Goal: Navigation & Orientation: Find specific page/section

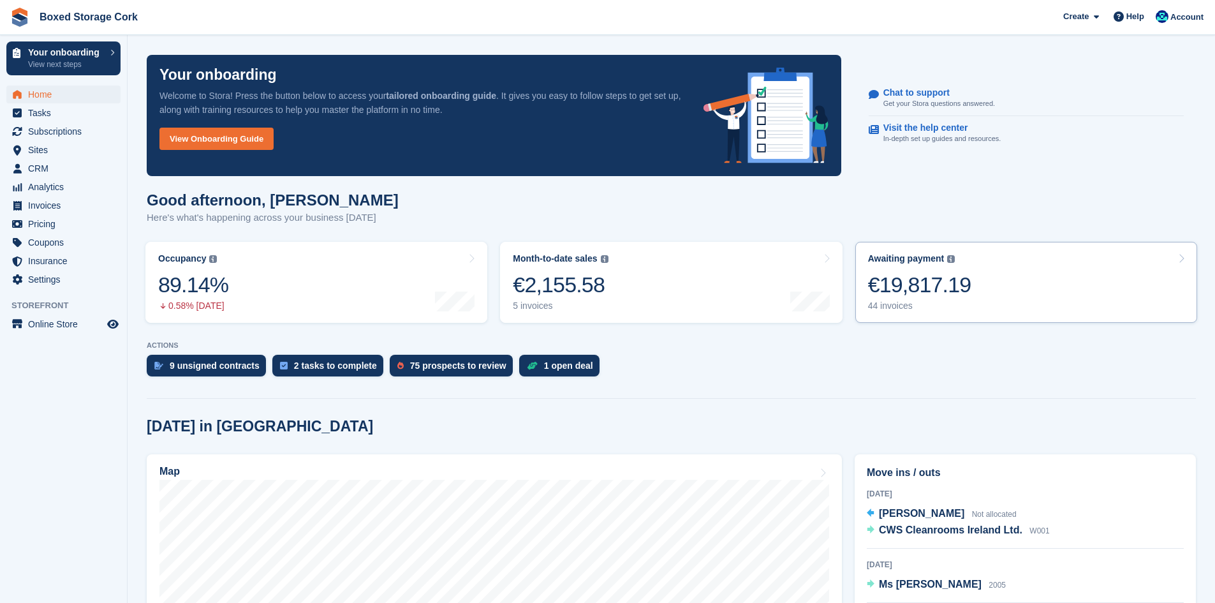
click at [927, 284] on div "€19,817.19" at bounding box center [919, 285] width 103 height 26
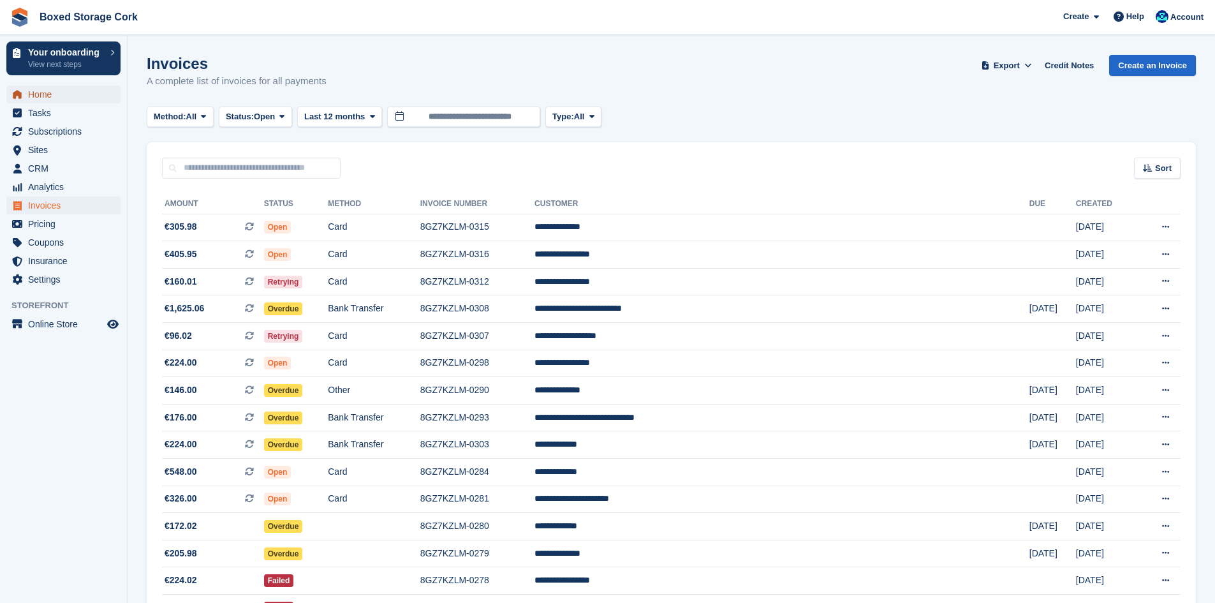
click at [47, 94] on span "Home" at bounding box center [66, 94] width 77 height 18
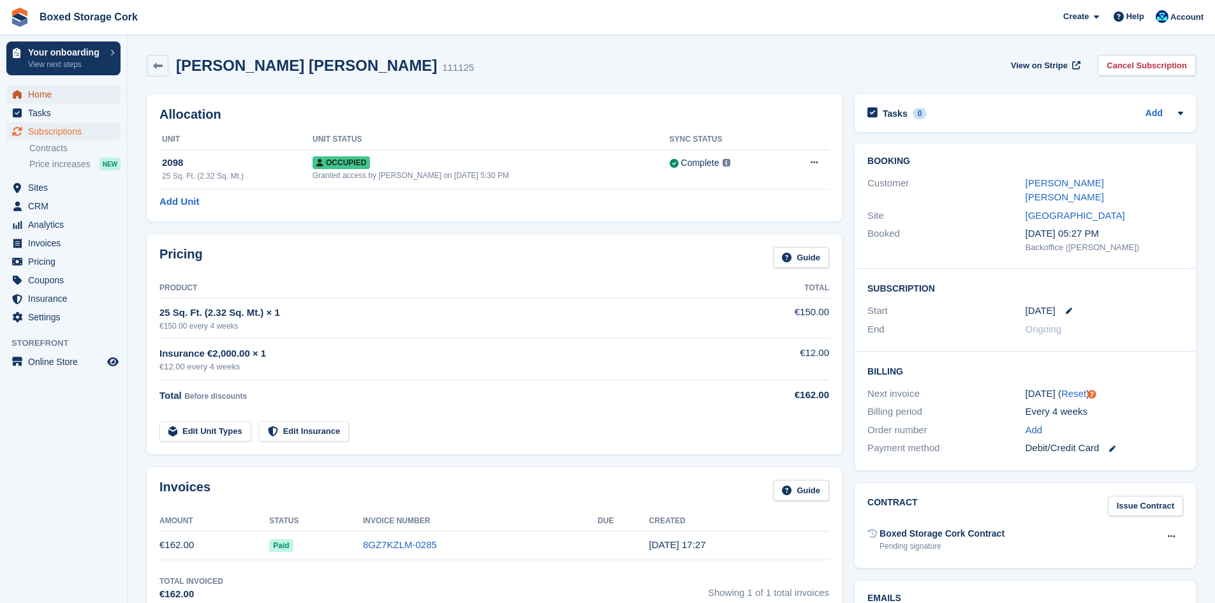
click at [41, 96] on span "Home" at bounding box center [66, 94] width 77 height 18
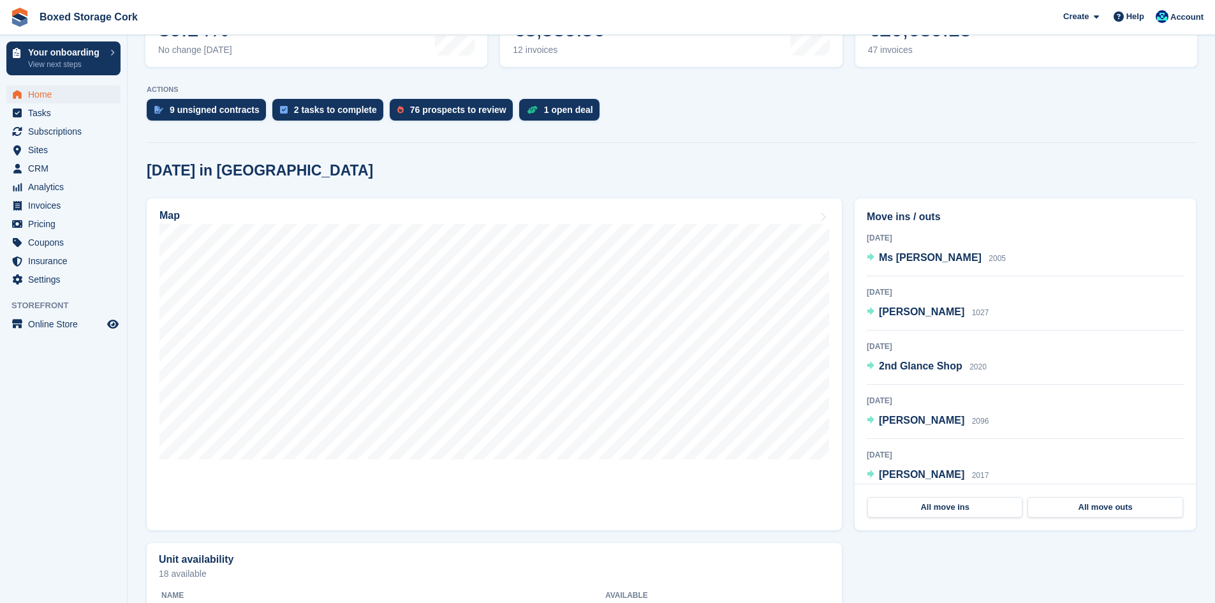
scroll to position [255, 0]
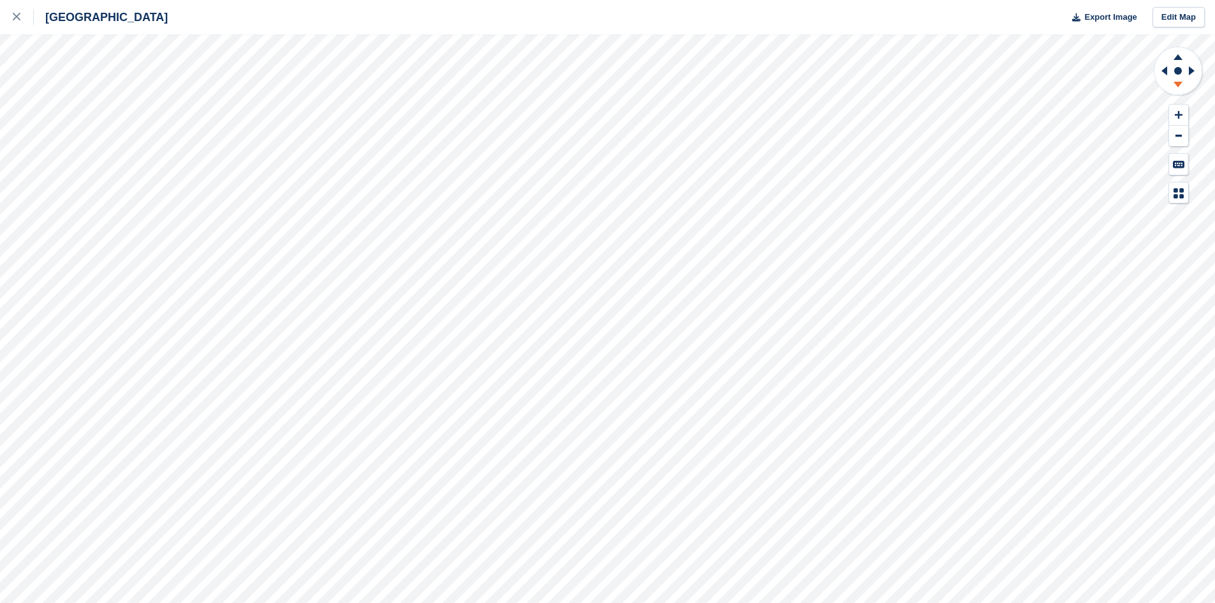
click at [1176, 83] on icon at bounding box center [1178, 85] width 9 height 6
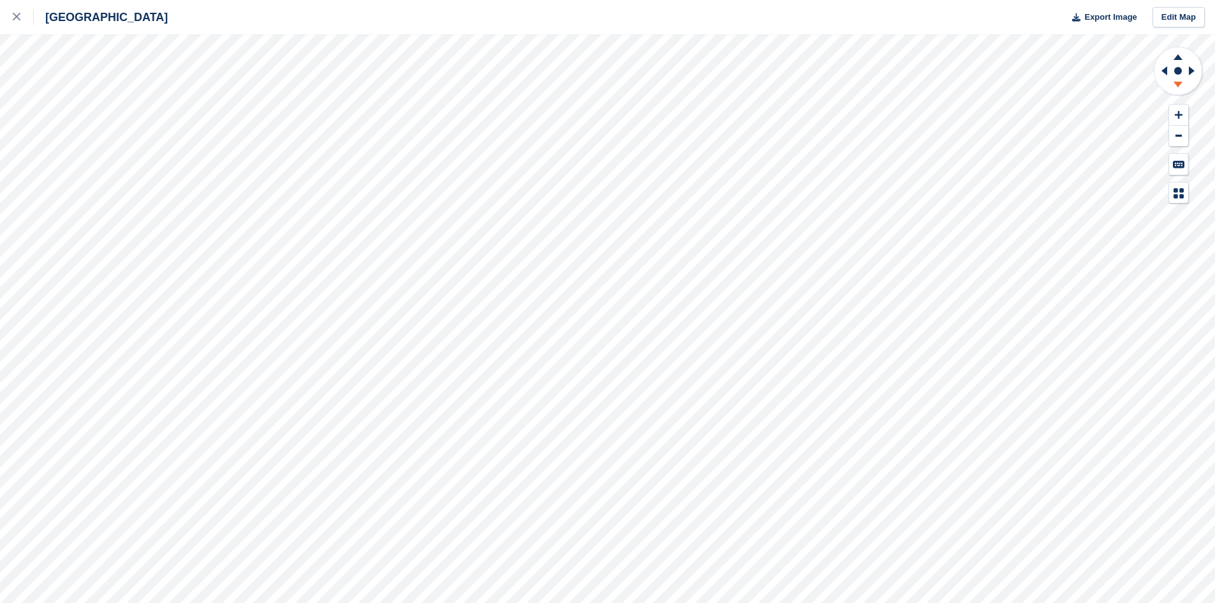
click at [1176, 83] on icon at bounding box center [1178, 85] width 9 height 6
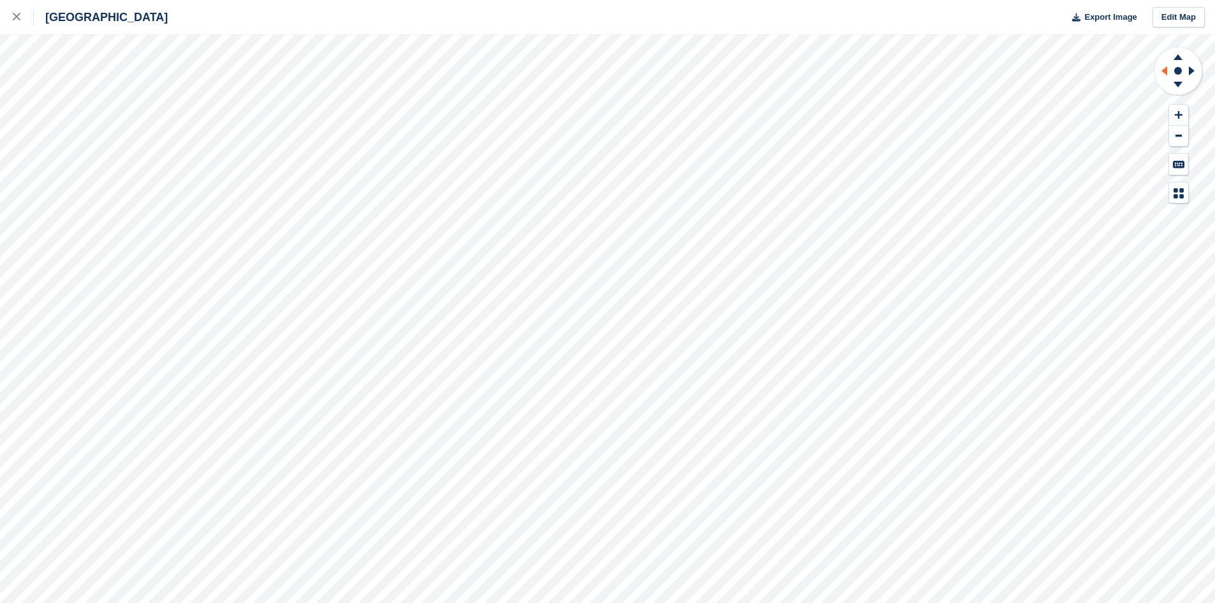
click at [1160, 66] on icon at bounding box center [1163, 70] width 16 height 33
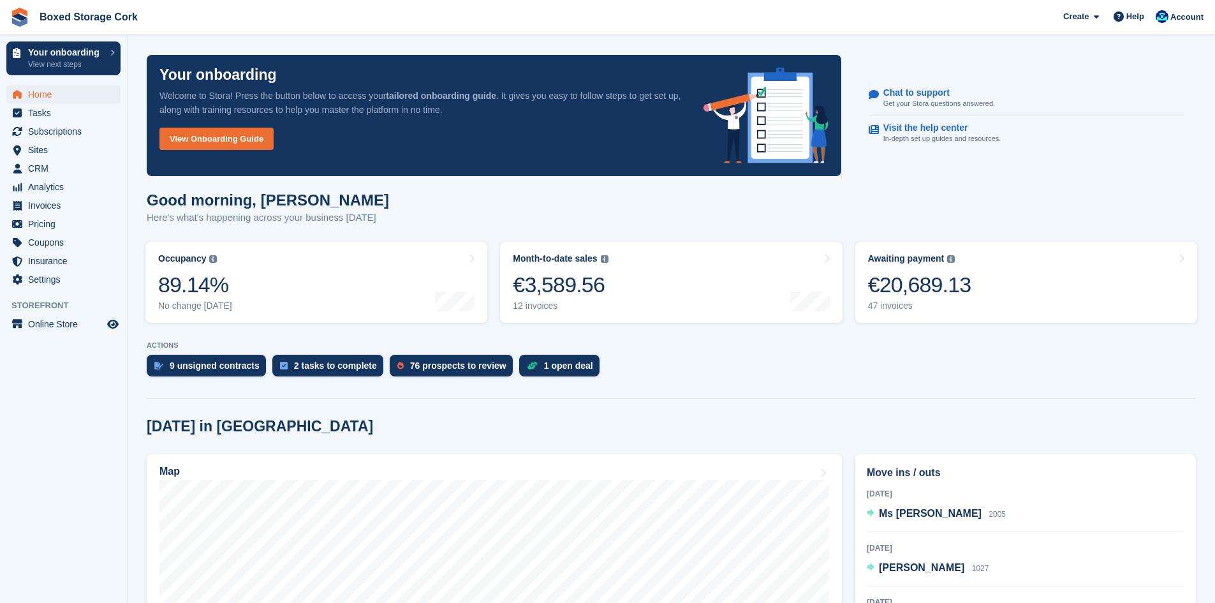
scroll to position [255, 0]
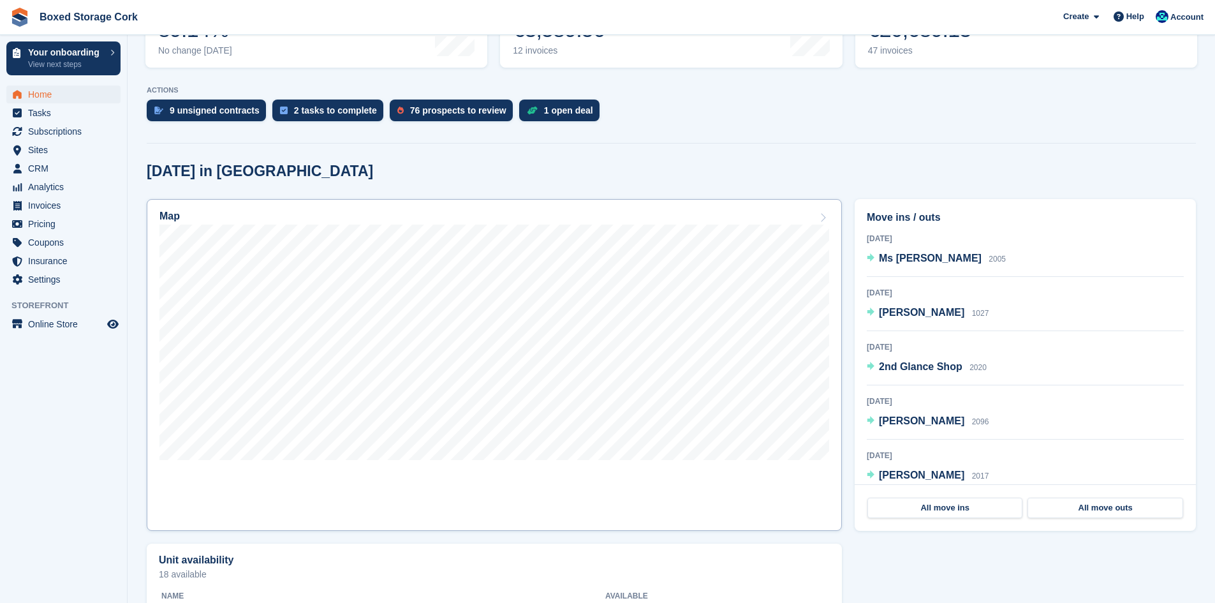
click at [478, 475] on link "Map" at bounding box center [494, 365] width 695 height 332
